Goal: Check status

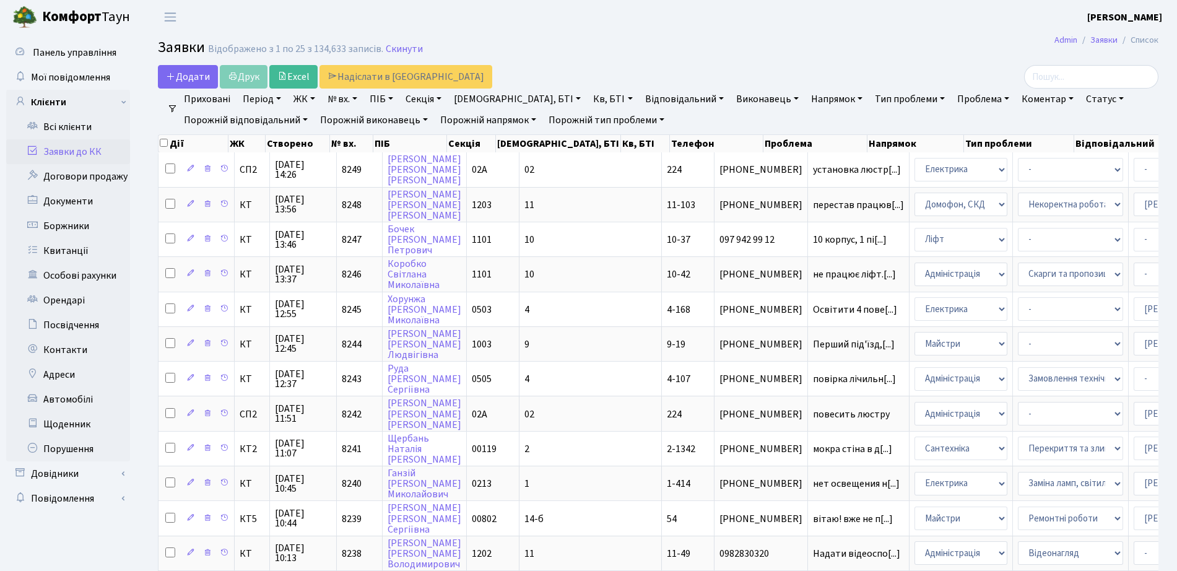
select select "25"
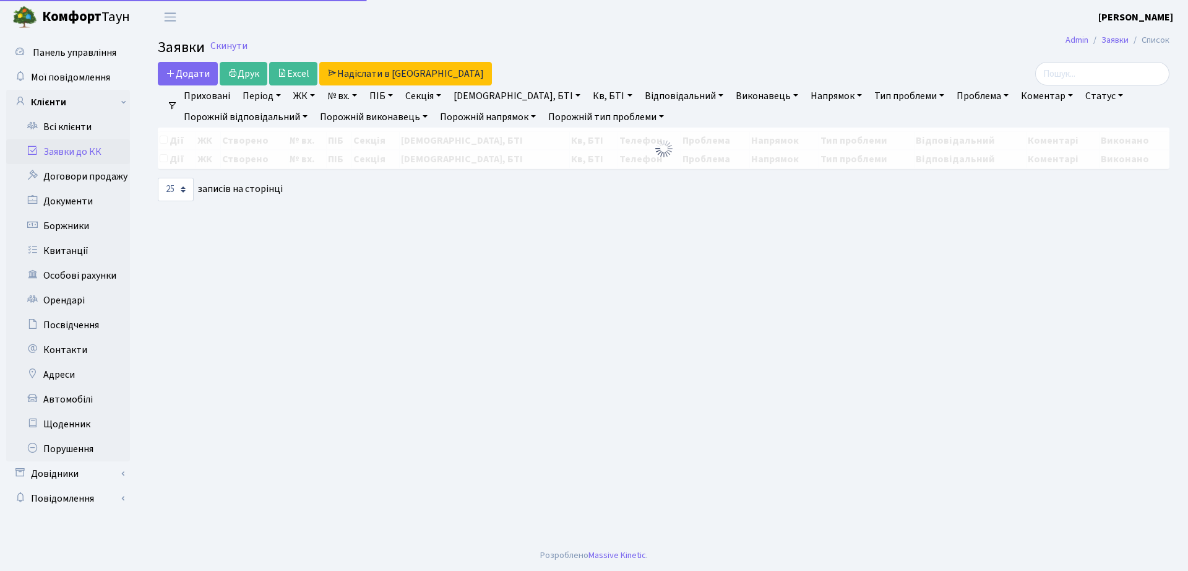
select select "25"
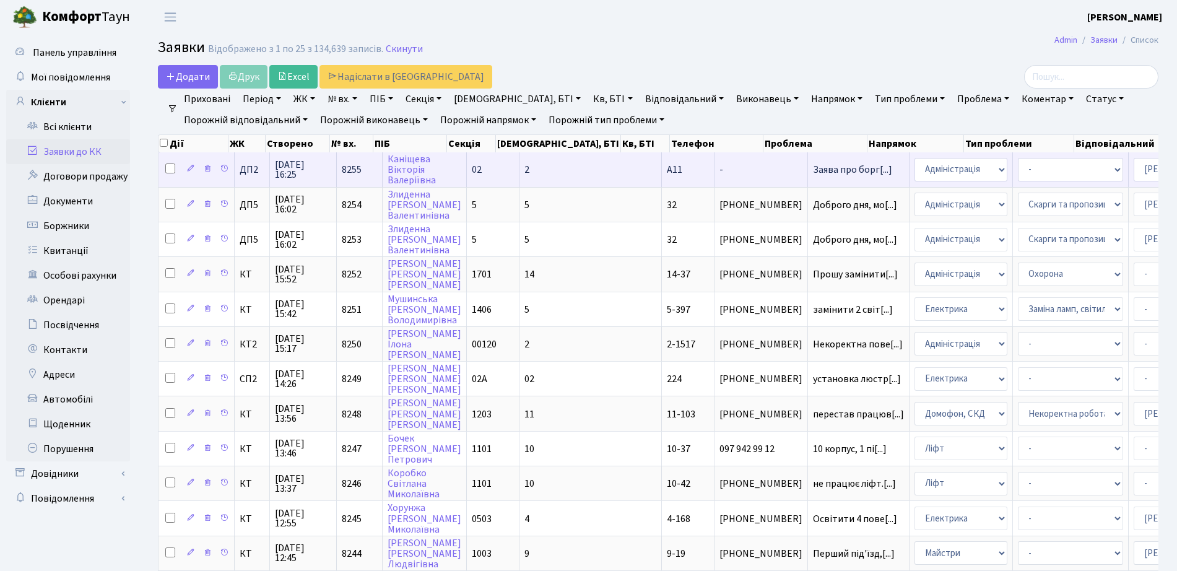
click at [808, 180] on td "Заява про борг[...]" at bounding box center [859, 169] width 102 height 34
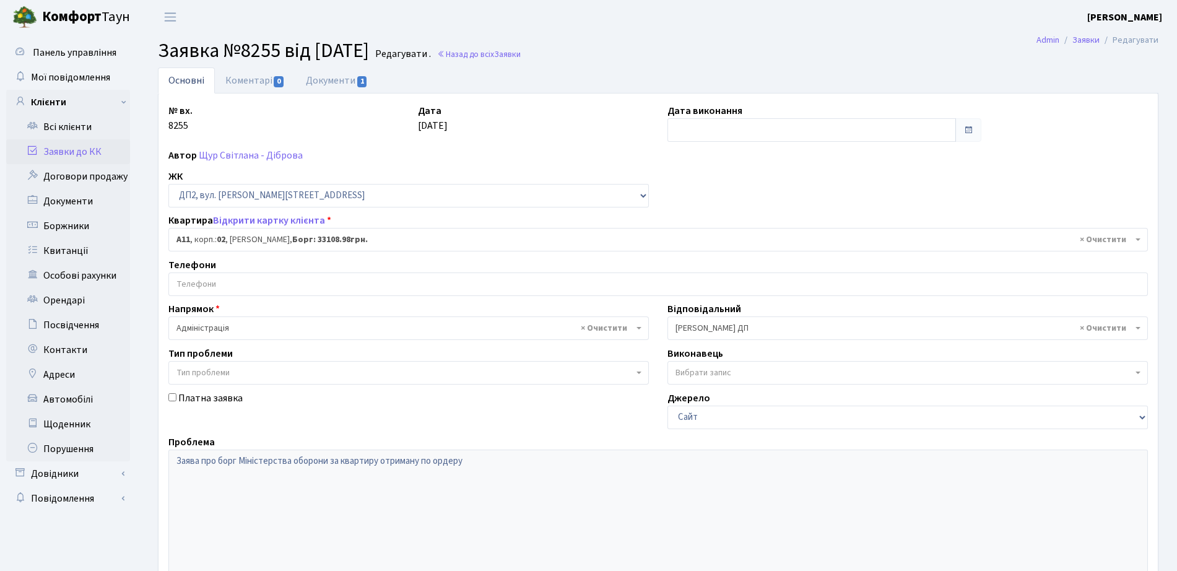
select select "34021"
click at [365, 80] on span "1" at bounding box center [362, 81] width 10 height 11
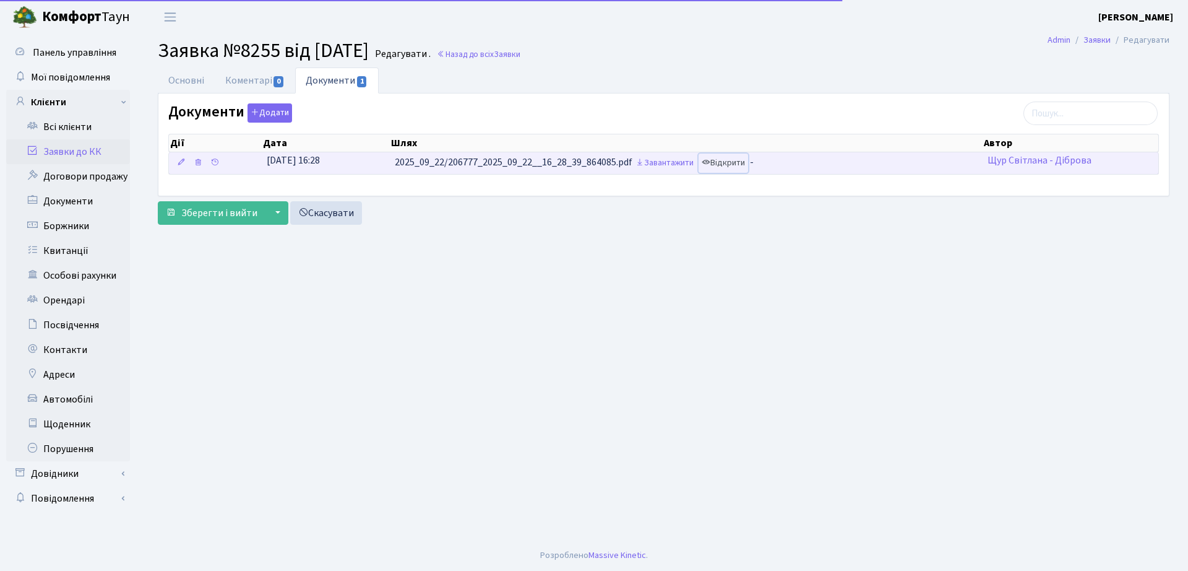
click at [737, 164] on link "Відкрити" at bounding box center [724, 163] width 50 height 19
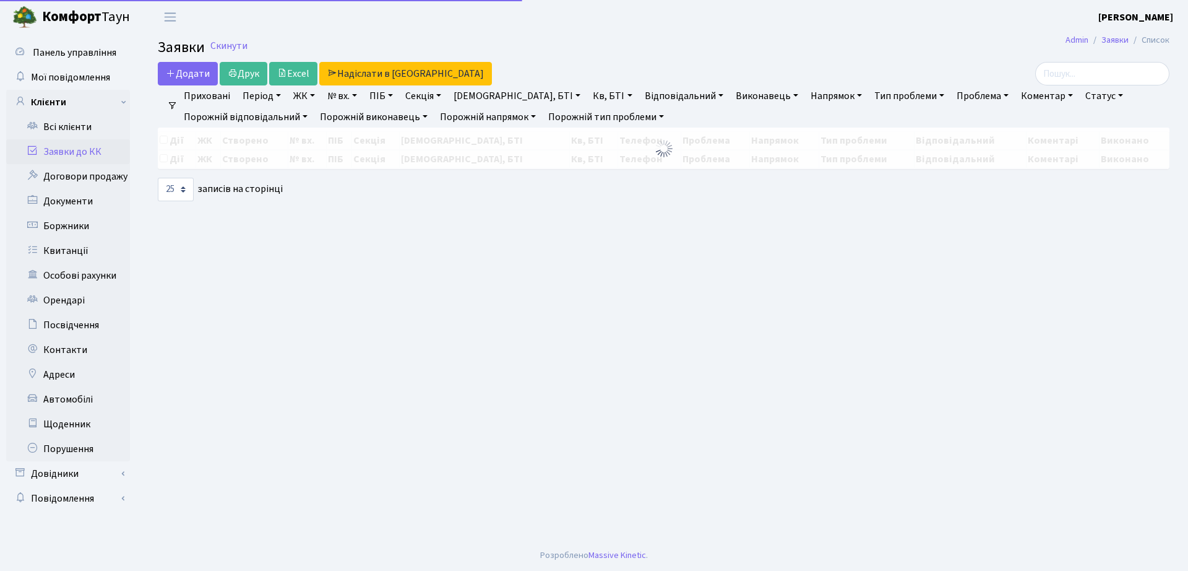
select select "25"
